Goal: Information Seeking & Learning: Learn about a topic

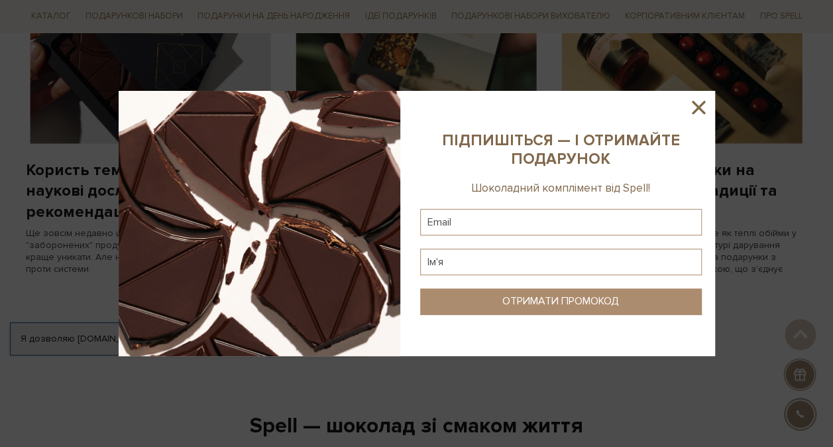
scroll to position [1392, 0]
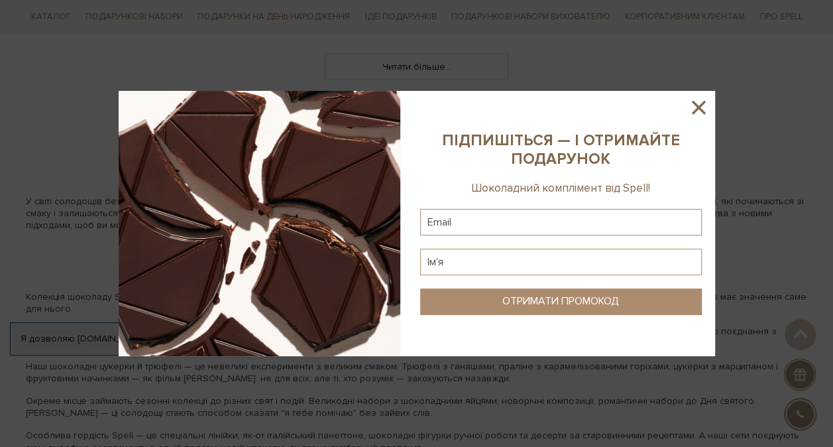
click at [693, 98] on icon at bounding box center [698, 107] width 23 height 23
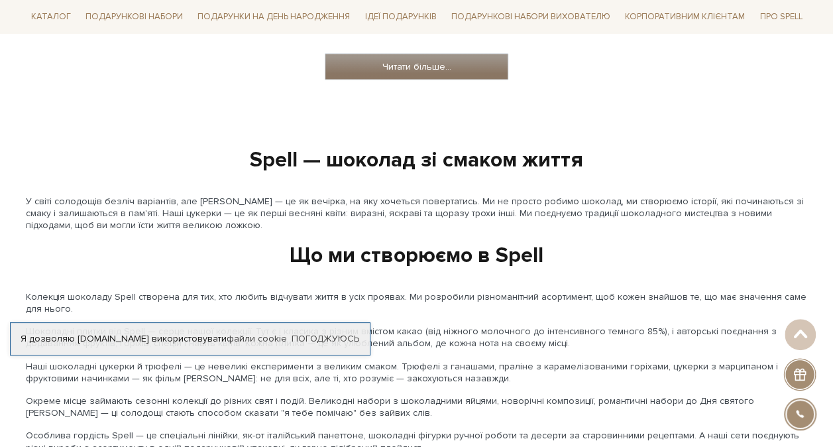
click at [420, 64] on link "Читати більше..." at bounding box center [417, 66] width 182 height 25
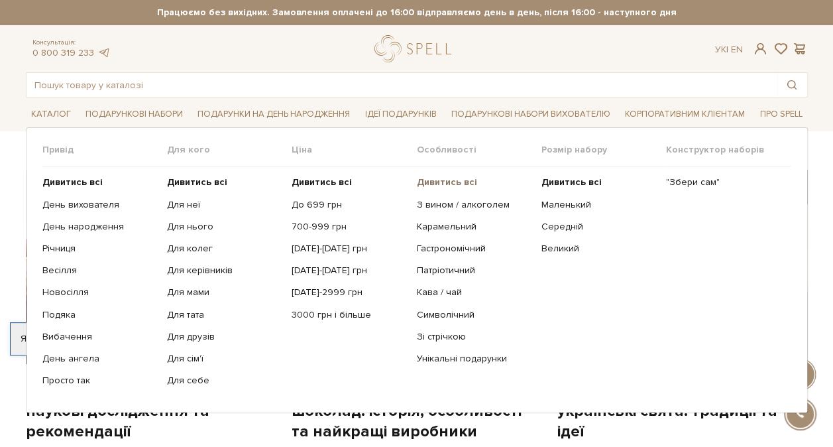
click at [448, 179] on b "Дивитись всі" at bounding box center [446, 181] width 60 height 11
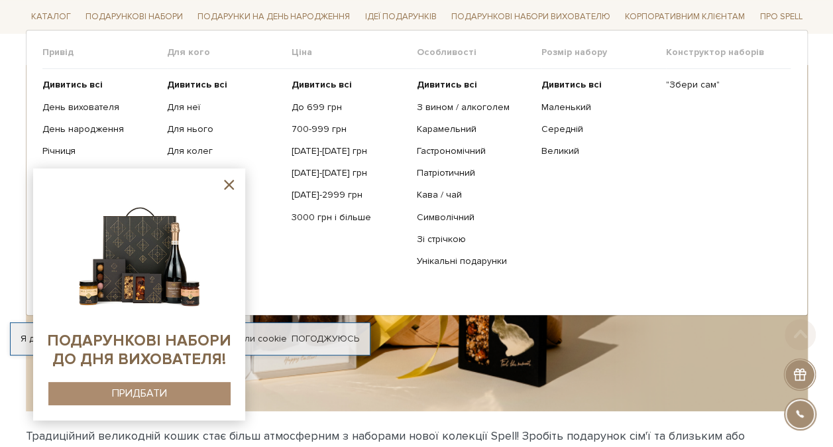
scroll to position [265, 0]
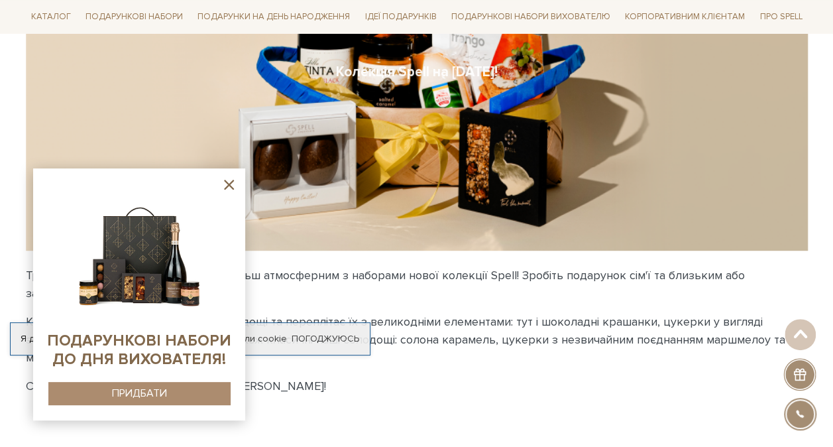
click at [227, 180] on icon at bounding box center [229, 184] width 17 height 17
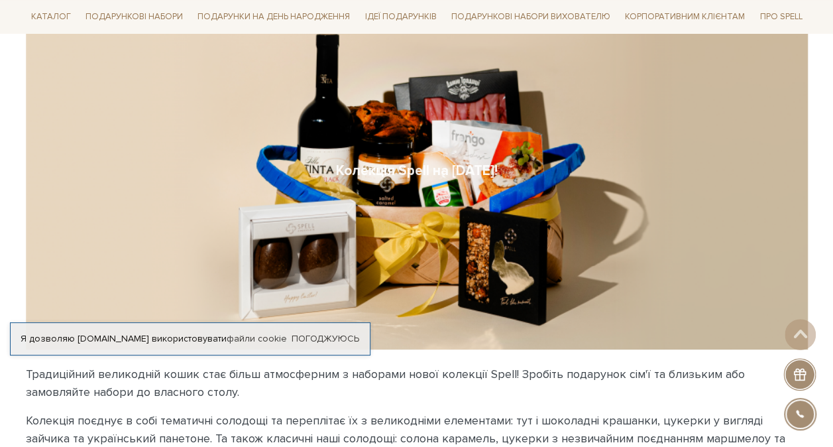
scroll to position [166, 0]
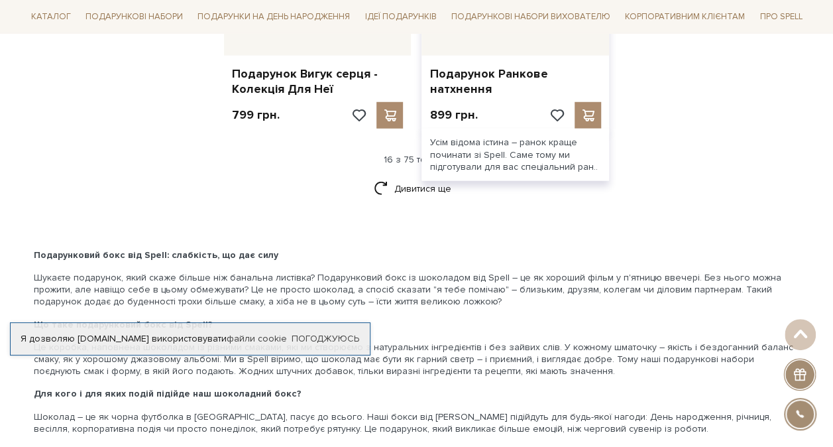
scroll to position [1790, 0]
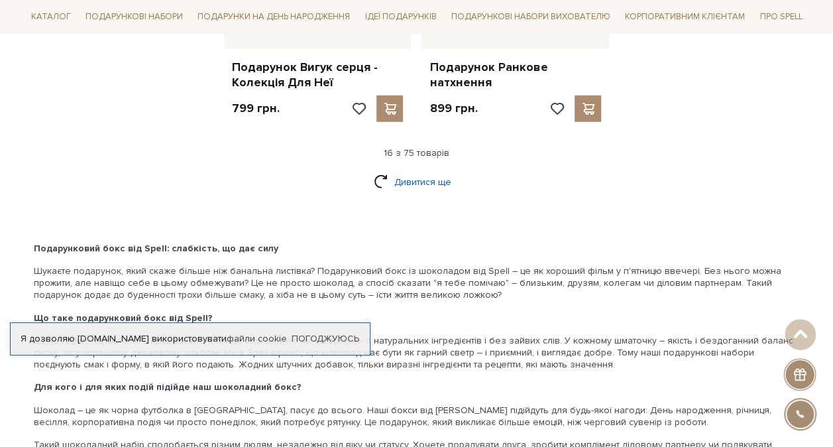
click at [402, 171] on link "Дивитися ще" at bounding box center [417, 181] width 86 height 23
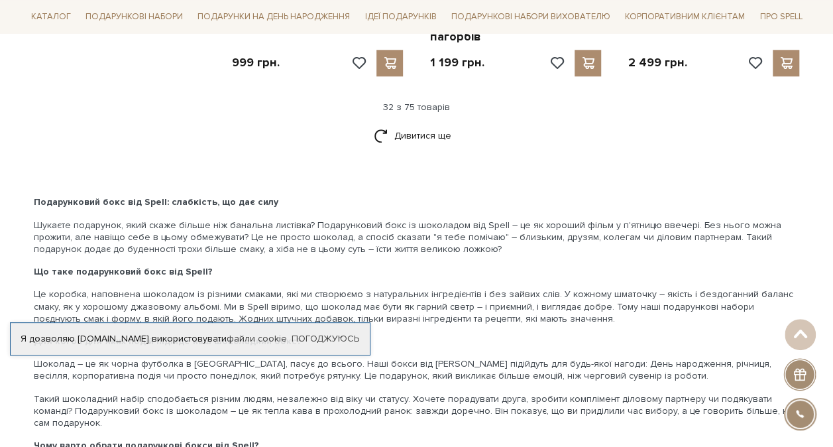
scroll to position [3248, 0]
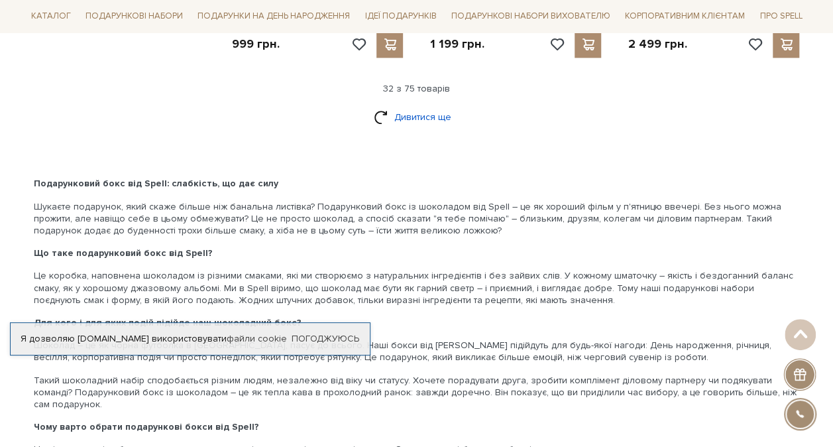
click at [392, 105] on link "Дивитися ще" at bounding box center [417, 116] width 86 height 23
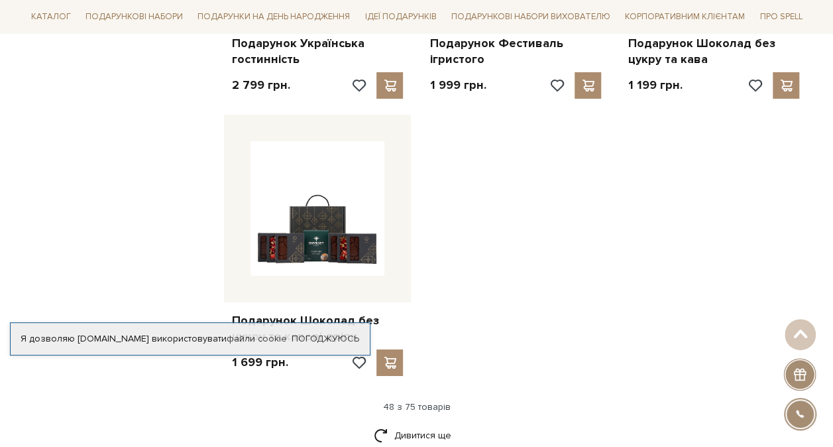
scroll to position [4641, 0]
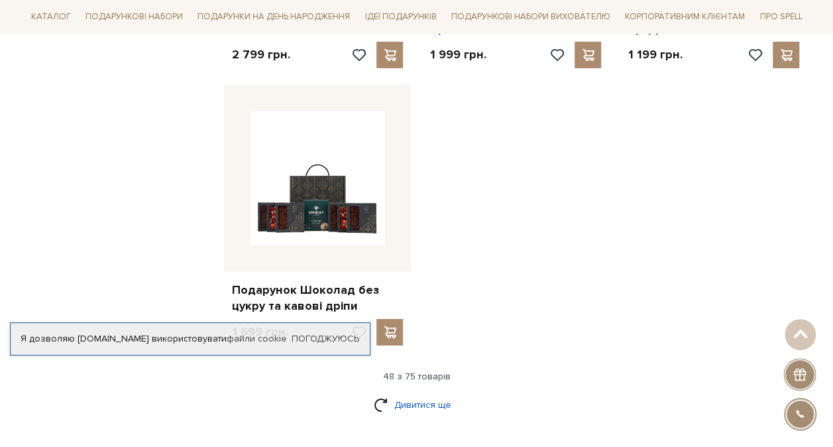
click at [422, 393] on link "Дивитися ще" at bounding box center [417, 404] width 86 height 23
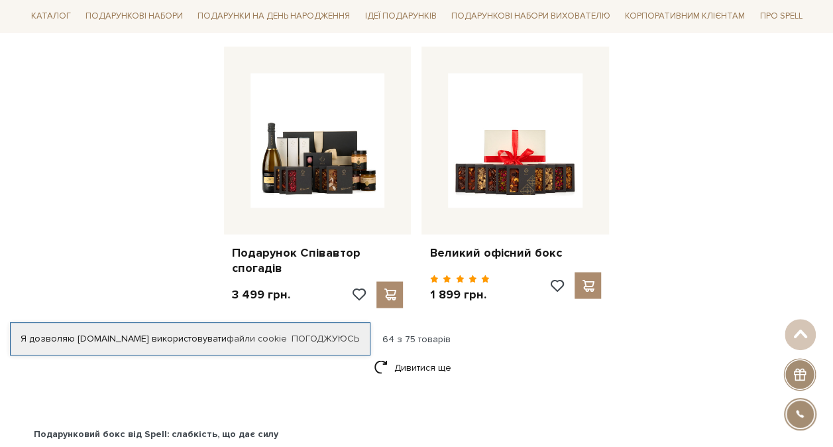
scroll to position [6099, 0]
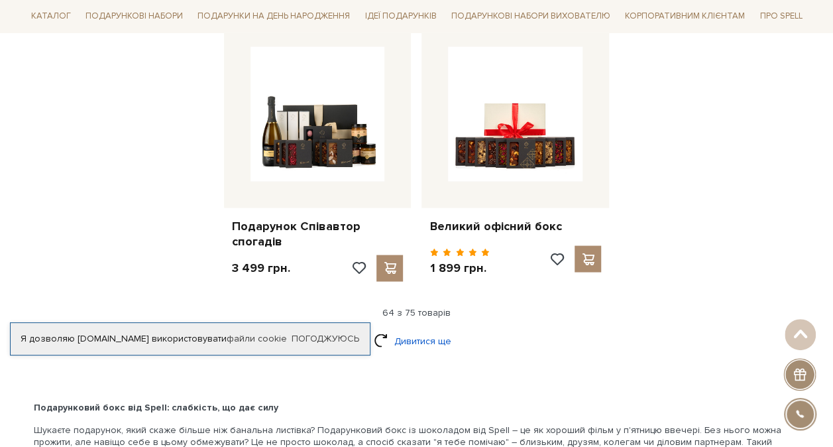
click at [426, 329] on link "Дивитися ще" at bounding box center [417, 340] width 86 height 23
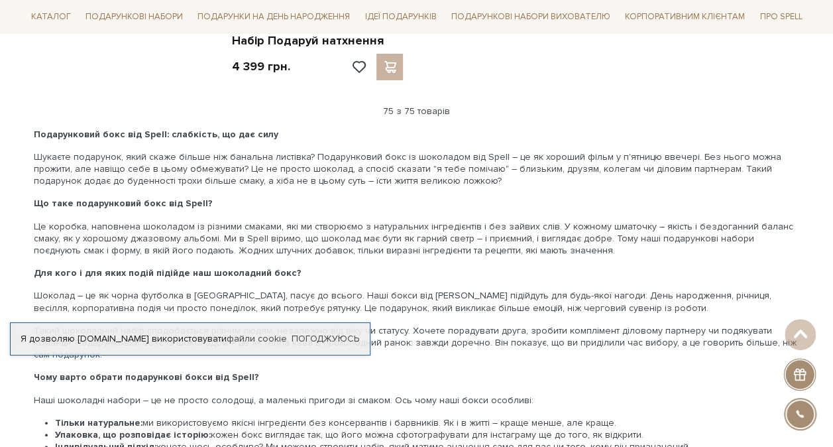
scroll to position [7093, 0]
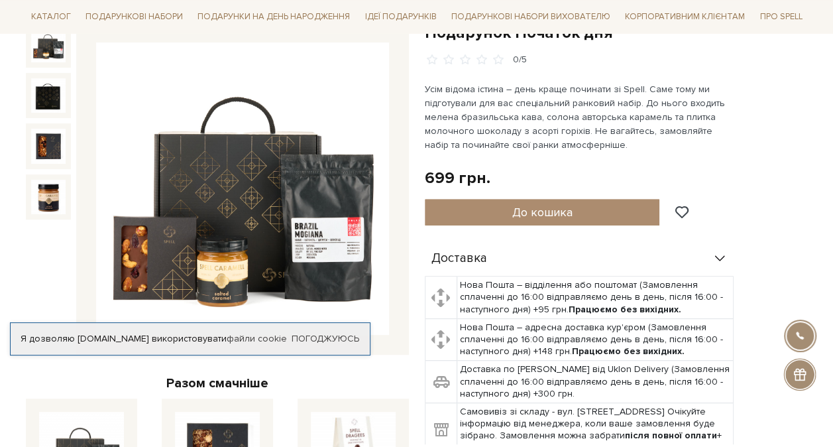
scroll to position [199, 0]
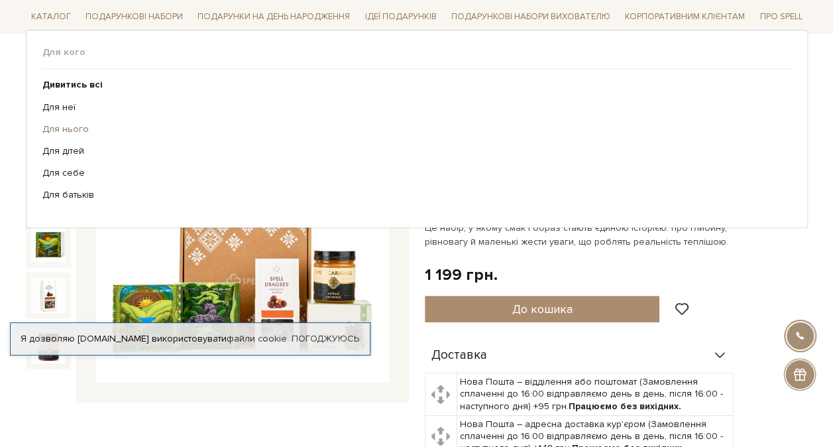
scroll to position [133, 0]
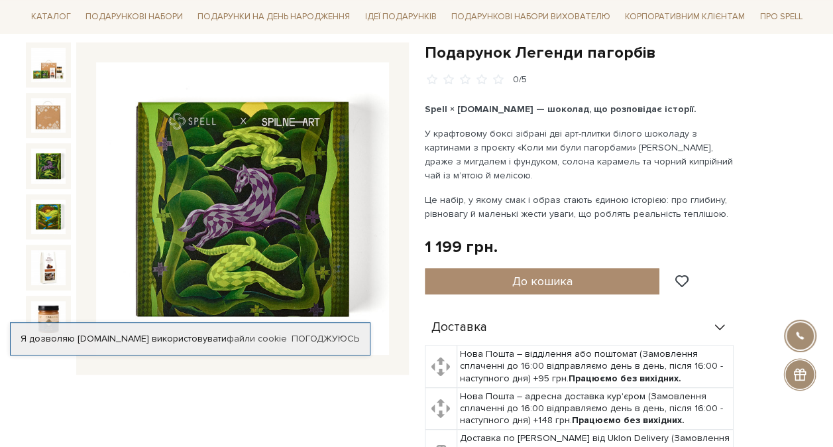
click at [48, 159] on img at bounding box center [48, 165] width 34 height 34
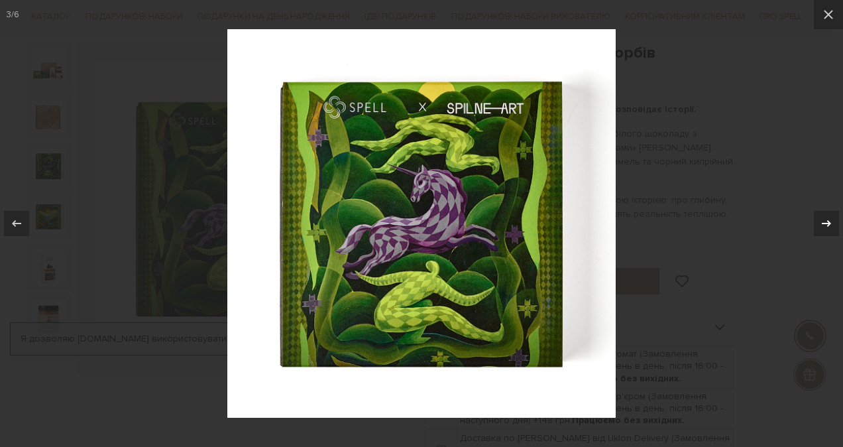
click at [828, 225] on icon at bounding box center [826, 223] width 9 height 7
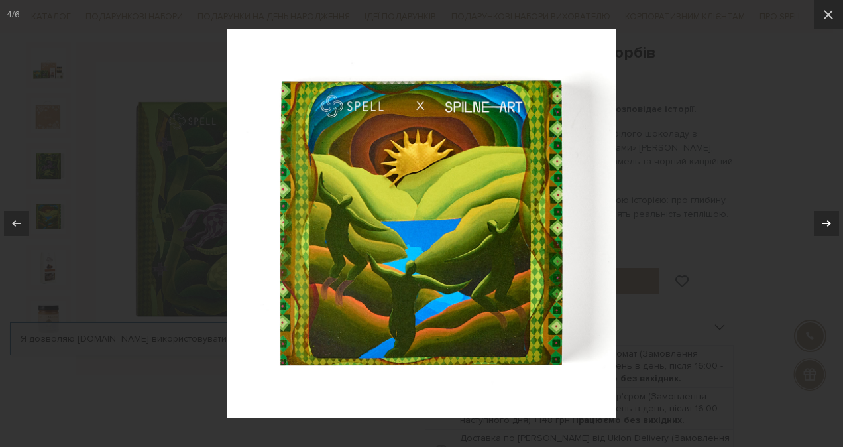
click at [828, 225] on icon at bounding box center [826, 223] width 9 height 7
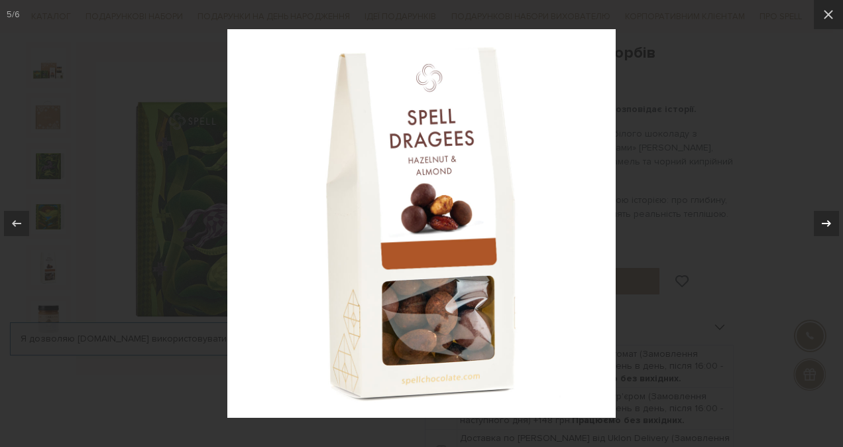
click at [828, 225] on icon at bounding box center [826, 223] width 9 height 7
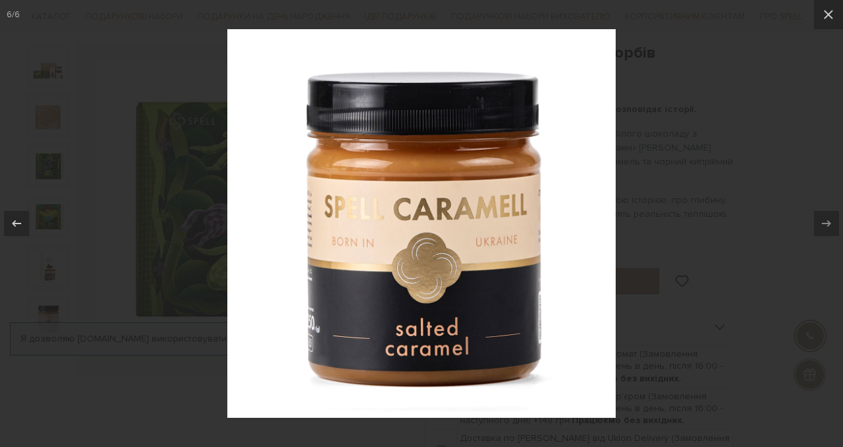
click at [760, 192] on div at bounding box center [421, 223] width 843 height 447
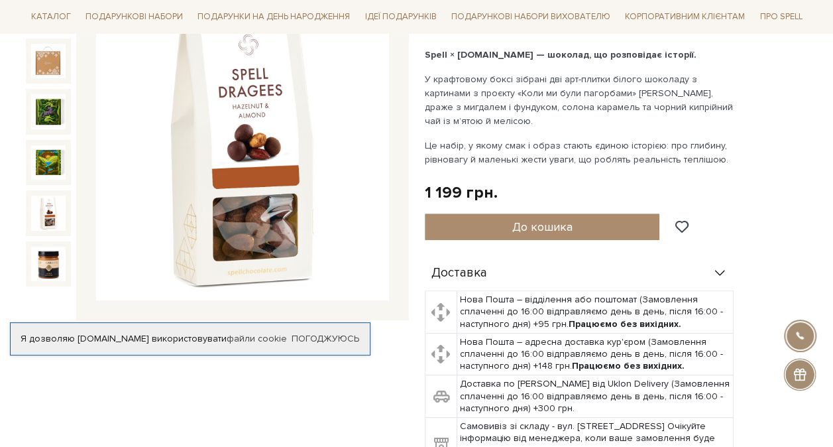
scroll to position [199, 0]
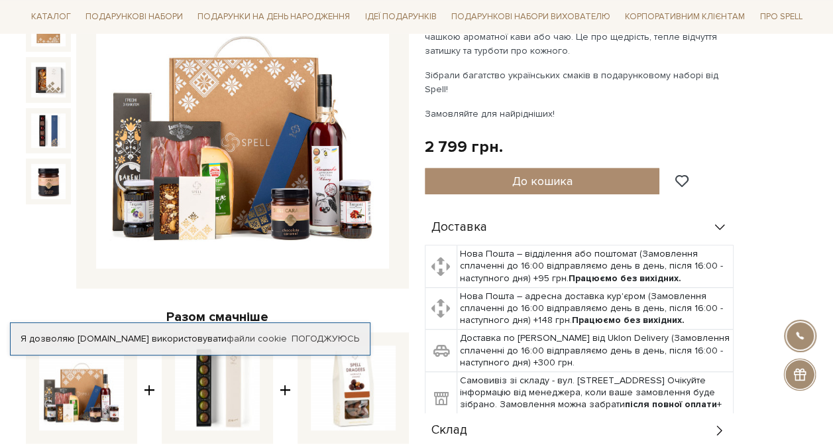
scroll to position [199, 0]
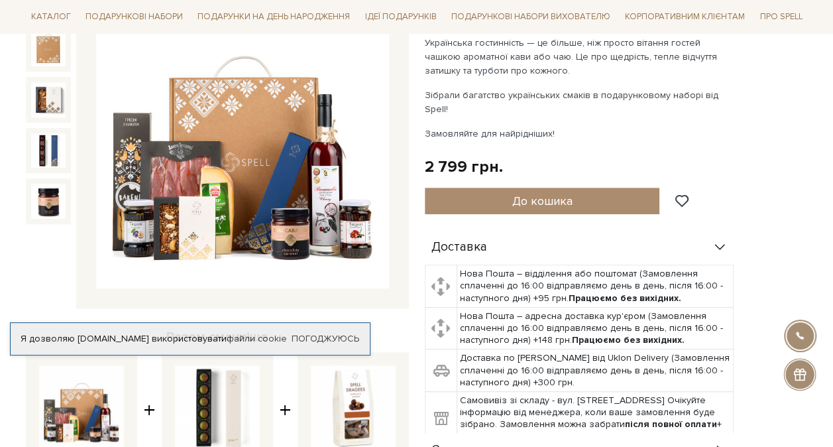
click at [360, 241] on img at bounding box center [242, 142] width 293 height 293
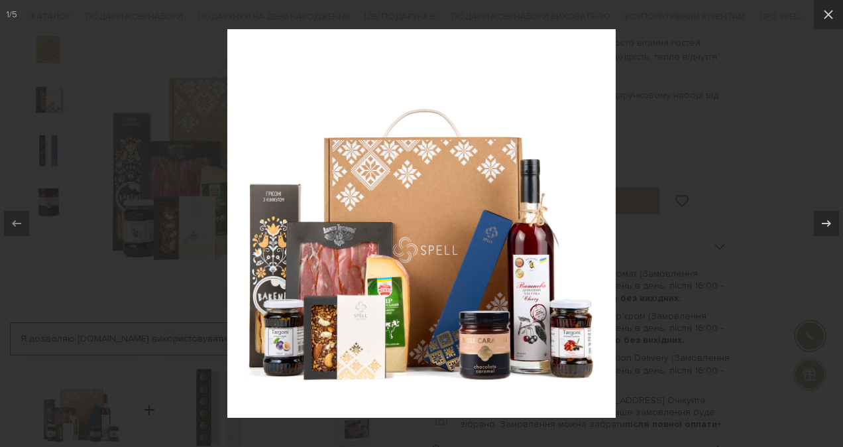
click at [579, 333] on img at bounding box center [421, 223] width 388 height 388
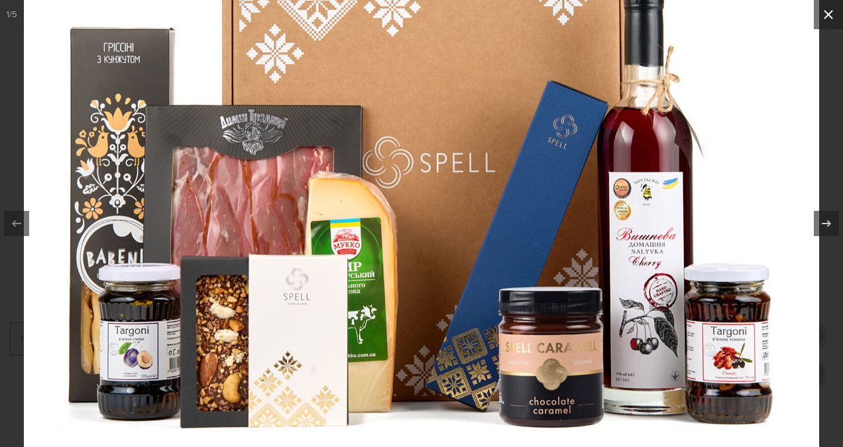
click at [825, 13] on icon at bounding box center [829, 15] width 16 height 16
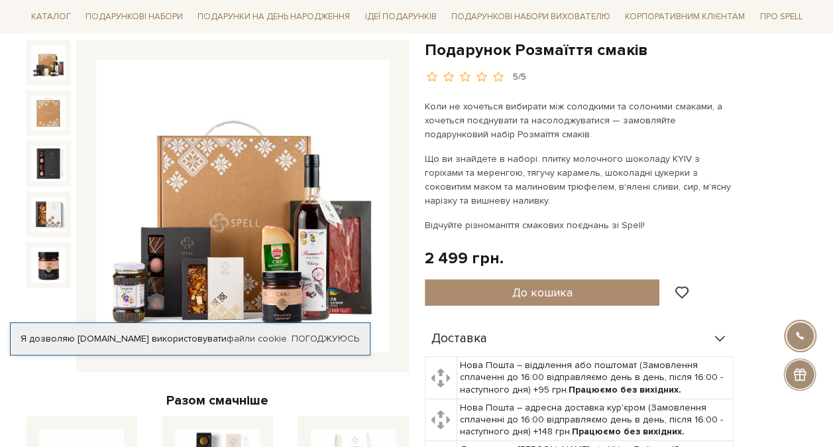
scroll to position [199, 0]
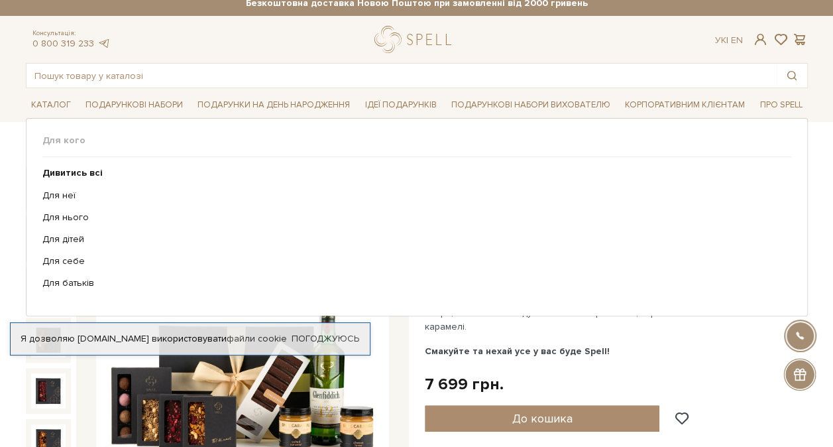
scroll to position [133, 0]
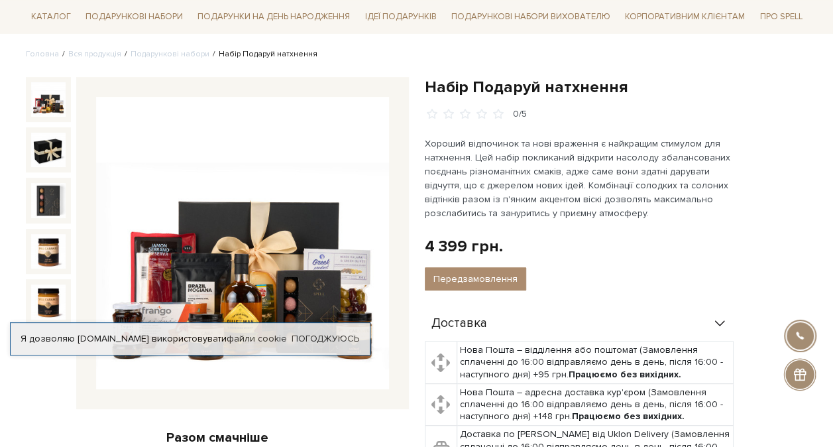
scroll to position [133, 0]
